Goal: Obtain resource: Obtain resource

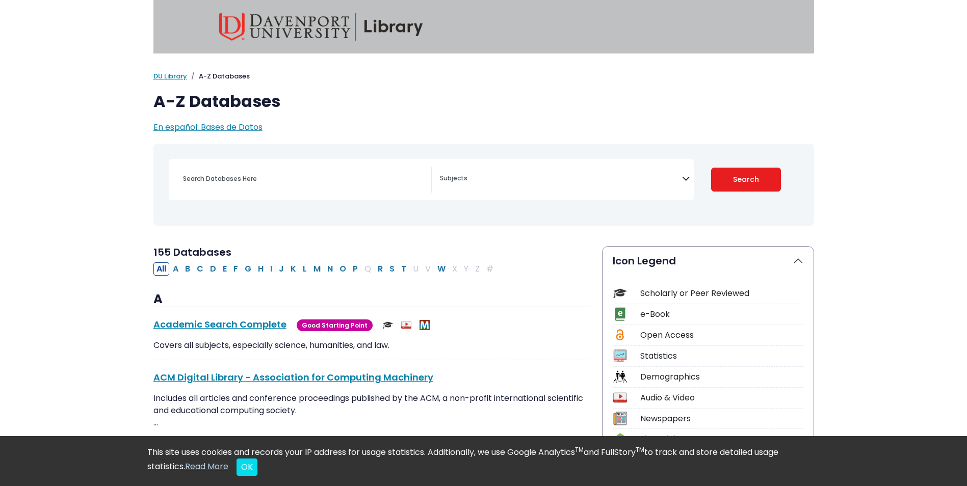
click at [498, 181] on textarea "Search" at bounding box center [561, 179] width 242 height 8
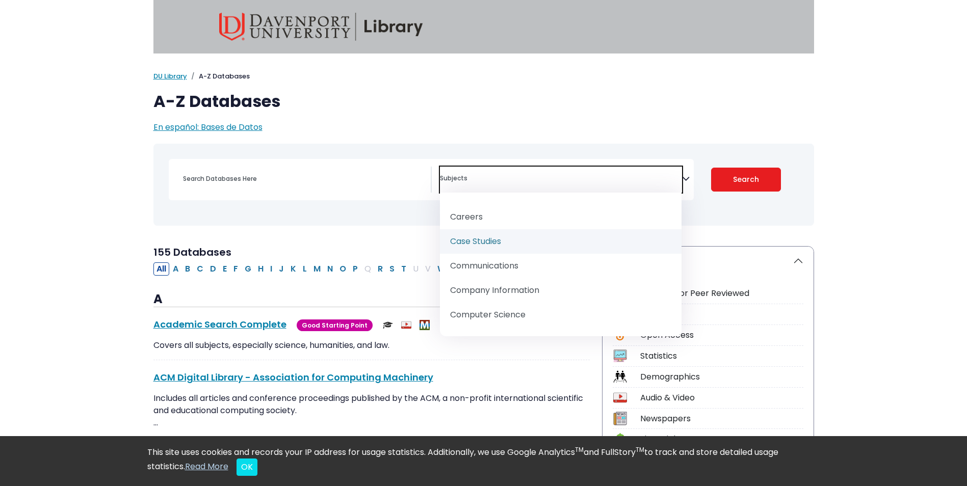
scroll to position [255, 0]
select select "219046"
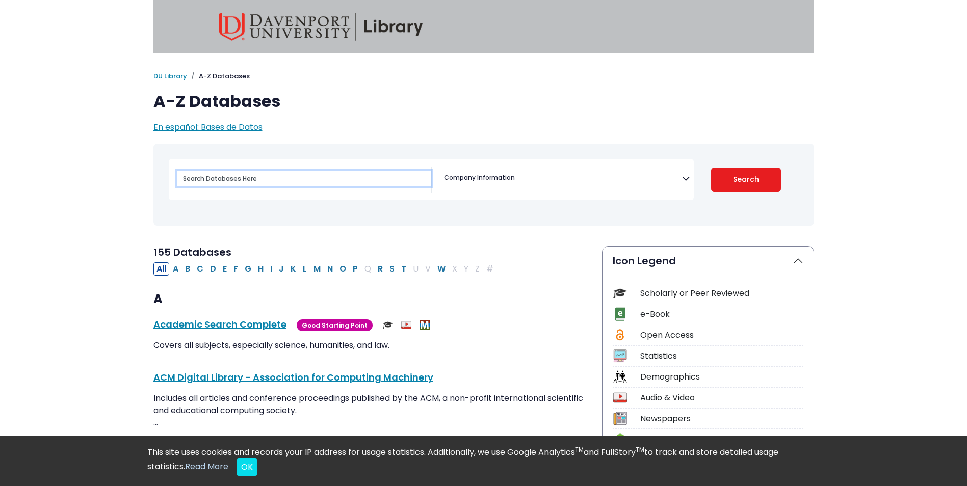
click at [236, 175] on input "Search database by title or keyword" at bounding box center [304, 178] width 254 height 15
type input "NVIDIA"
click at [747, 178] on button "Search" at bounding box center [746, 180] width 70 height 24
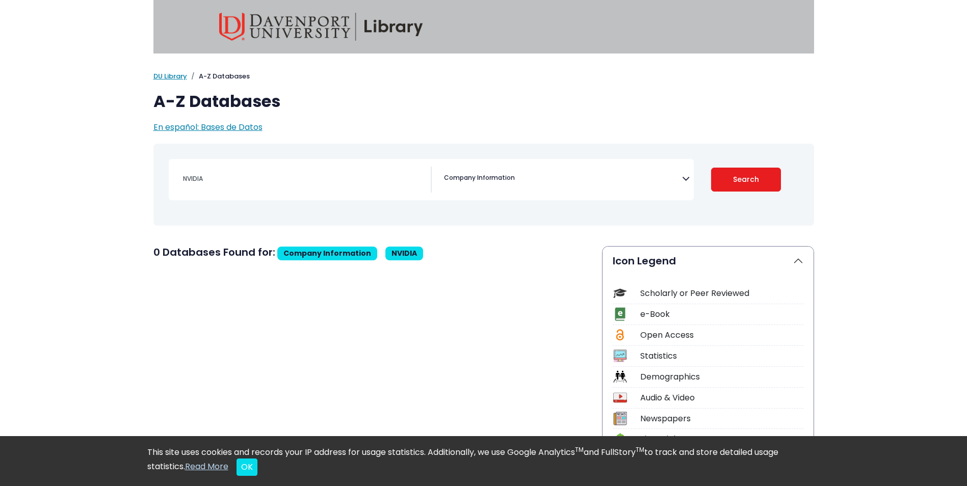
select select "Database Subject Filter"
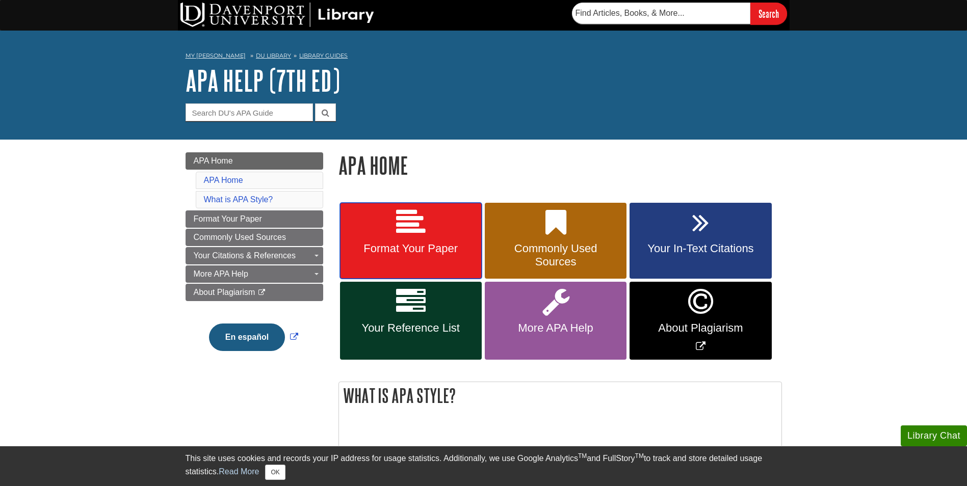
click at [381, 223] on link "Format Your Paper" at bounding box center [411, 241] width 142 height 76
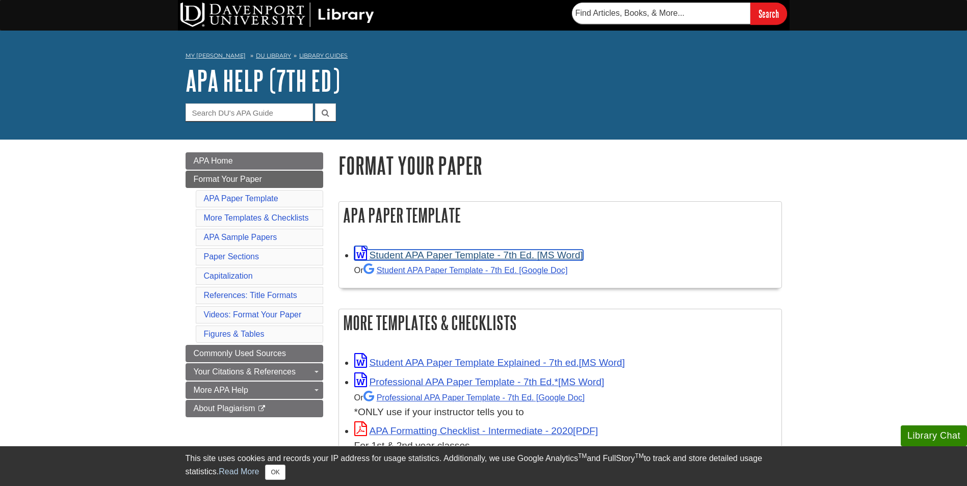
click at [422, 256] on link "Student APA Paper Template - 7th Ed. [MS Word]" at bounding box center [468, 255] width 229 height 11
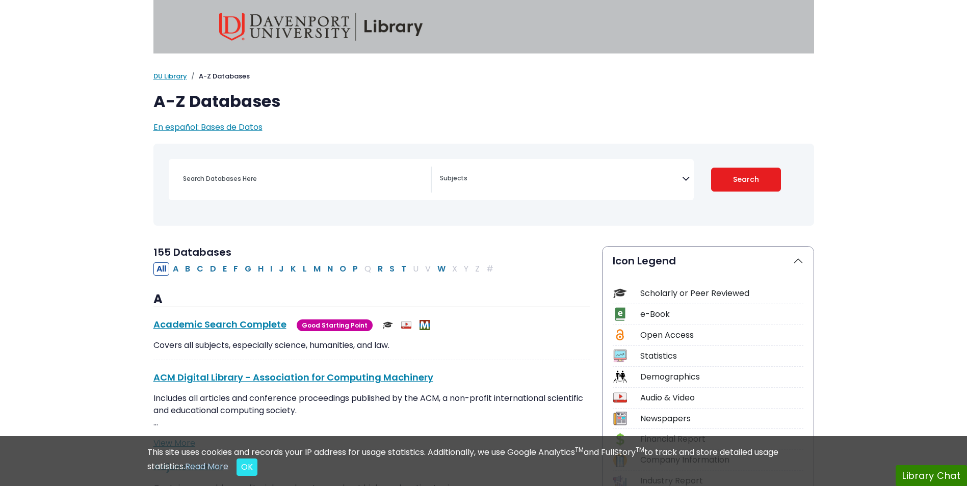
select select "Database Subject Filter"
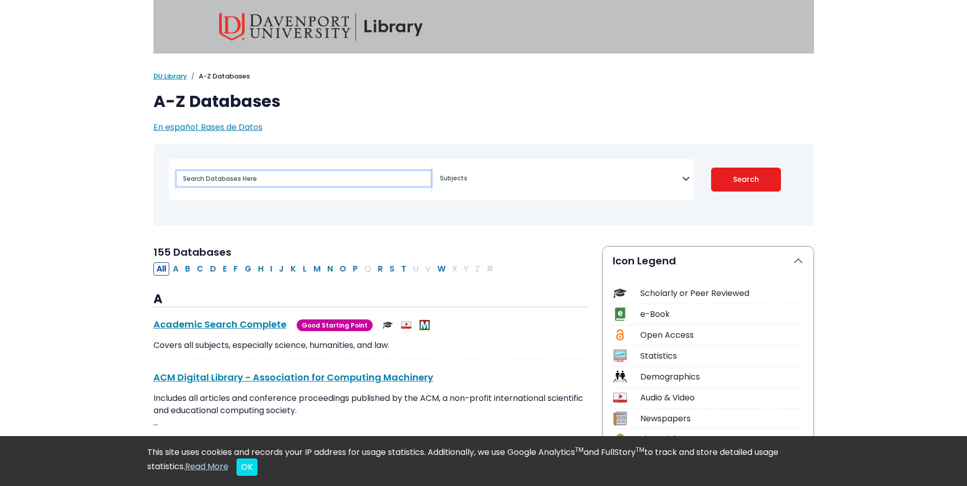
click at [284, 178] on input "Search database by title or keyword" at bounding box center [304, 178] width 254 height 15
type input "Financial Times"
click at [711, 168] on button "Search" at bounding box center [746, 180] width 70 height 24
select select "Database Subject Filter"
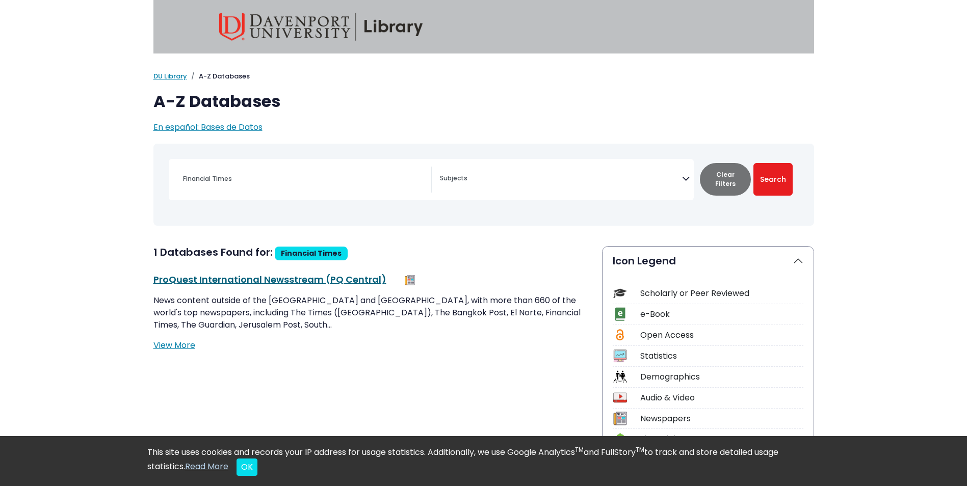
click at [291, 282] on link "ProQuest International Newsstream (PQ Central) This link opens in a new window" at bounding box center [269, 279] width 233 height 13
